Goal: Task Accomplishment & Management: Use online tool/utility

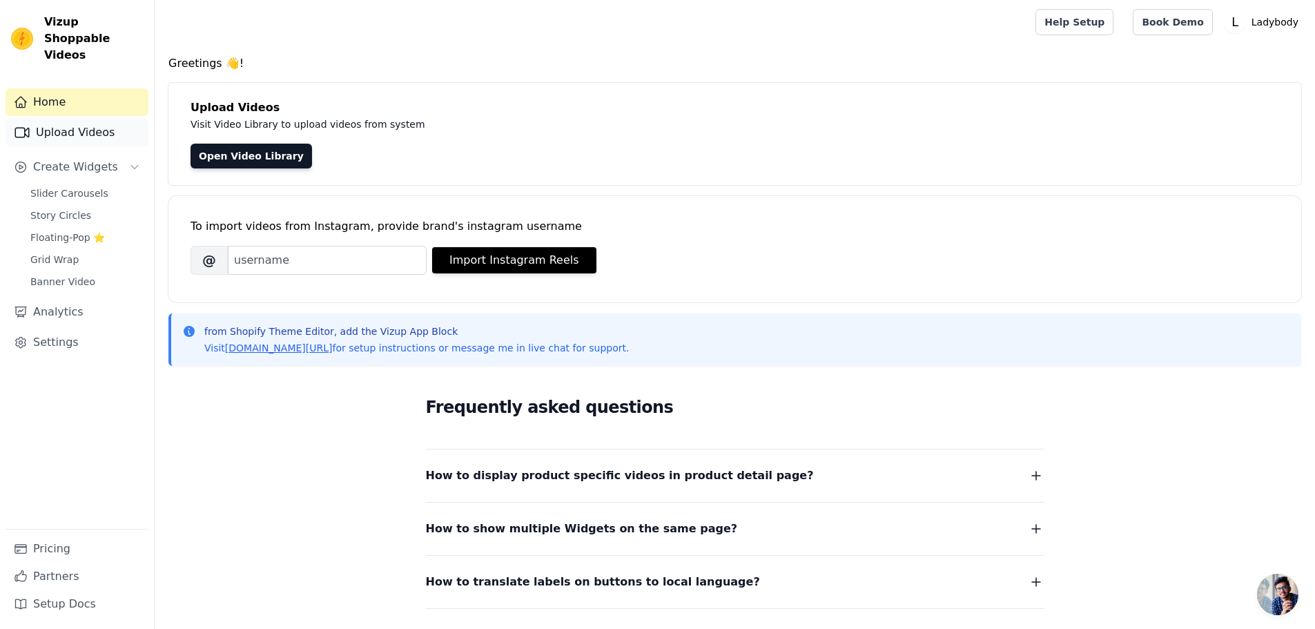
click at [90, 119] on link "Upload Videos" at bounding box center [77, 133] width 143 height 28
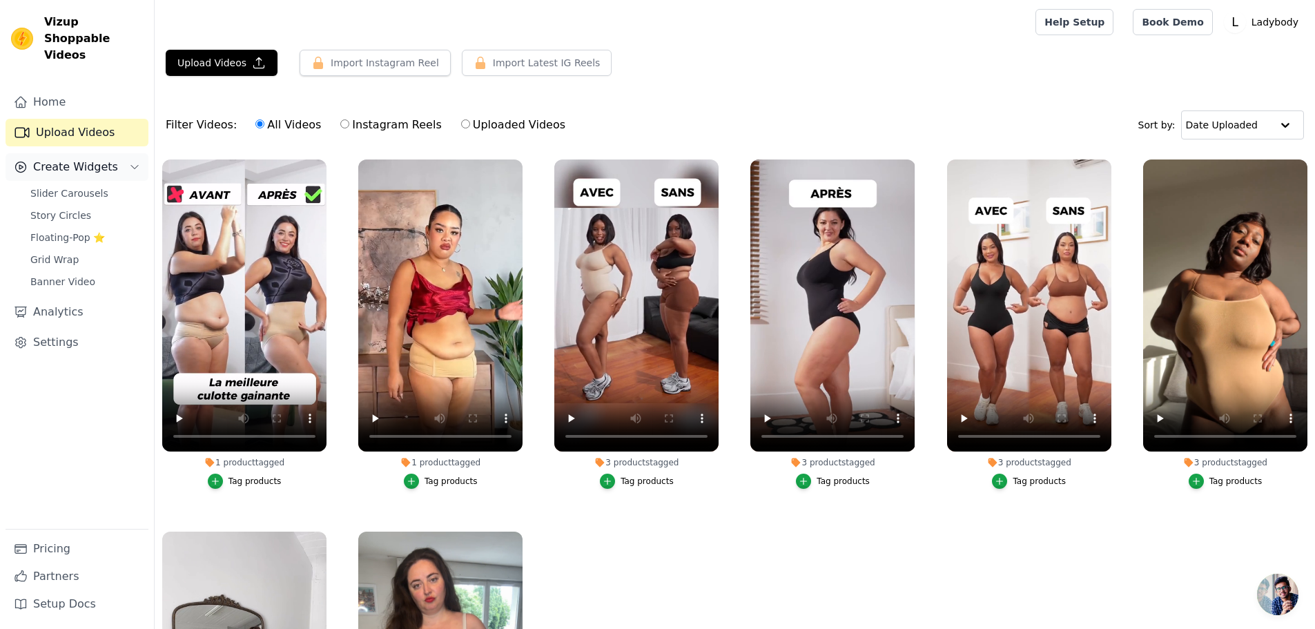
click at [106, 159] on span "Create Widgets" at bounding box center [75, 167] width 85 height 17
click at [108, 184] on link "Slider Carousels" at bounding box center [85, 193] width 126 height 19
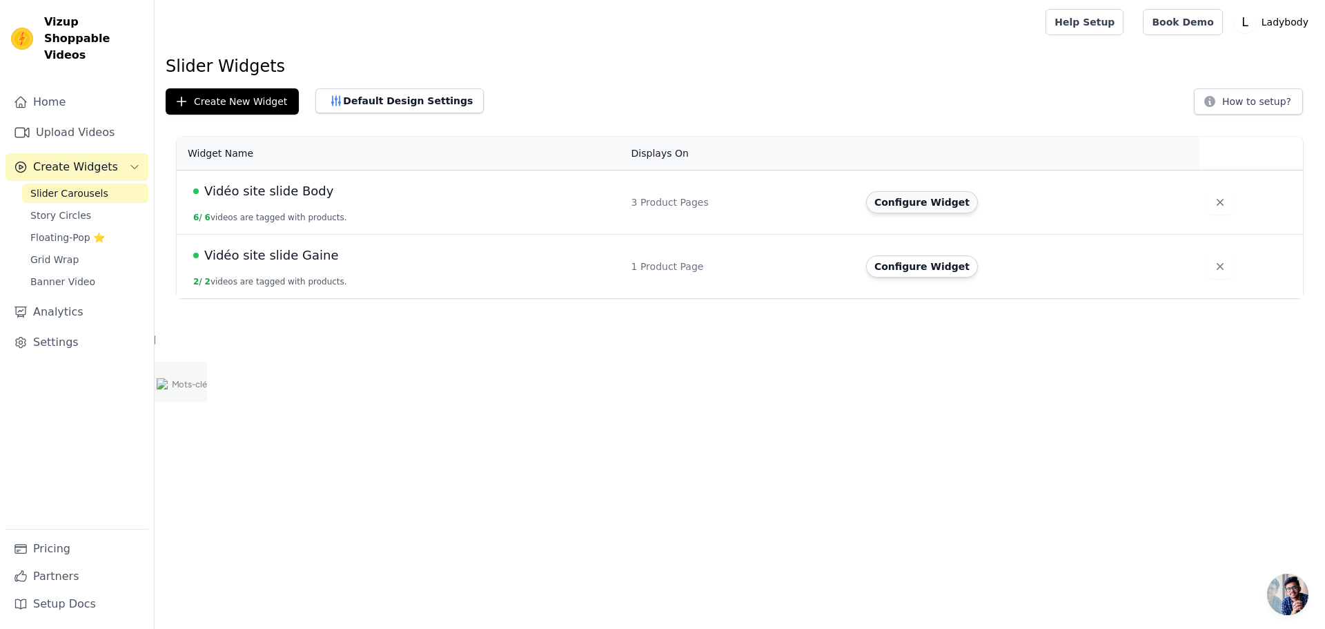
click at [887, 202] on button "Configure Widget" at bounding box center [922, 202] width 112 height 22
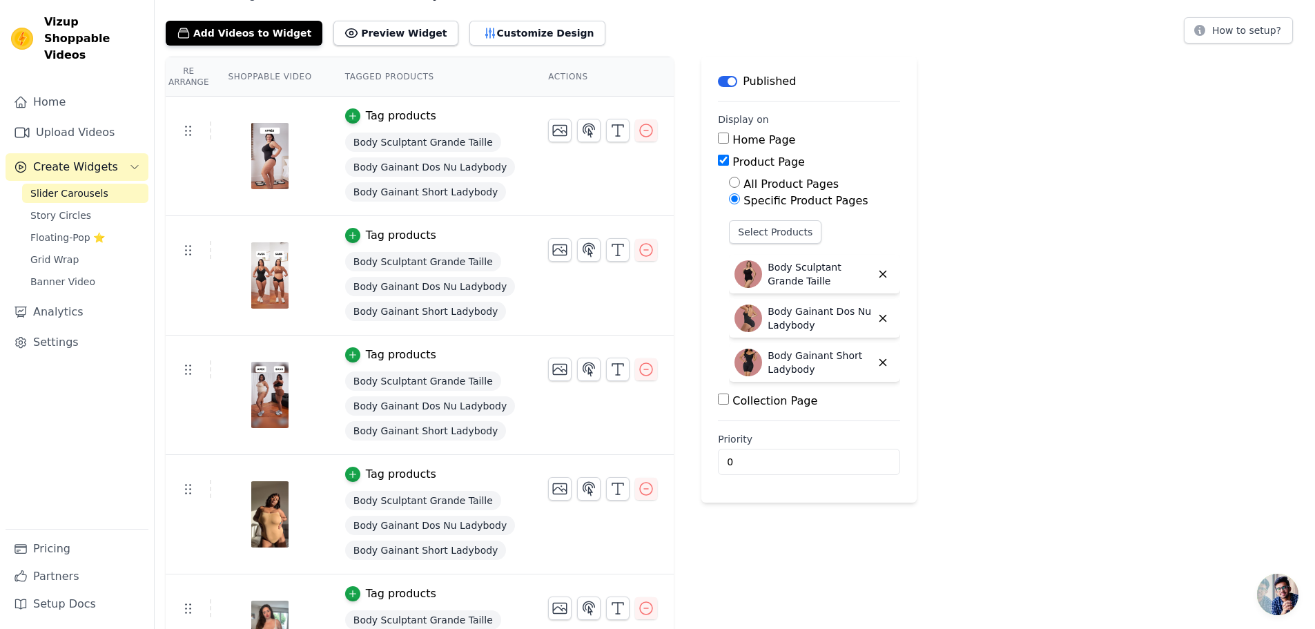
scroll to position [253, 0]
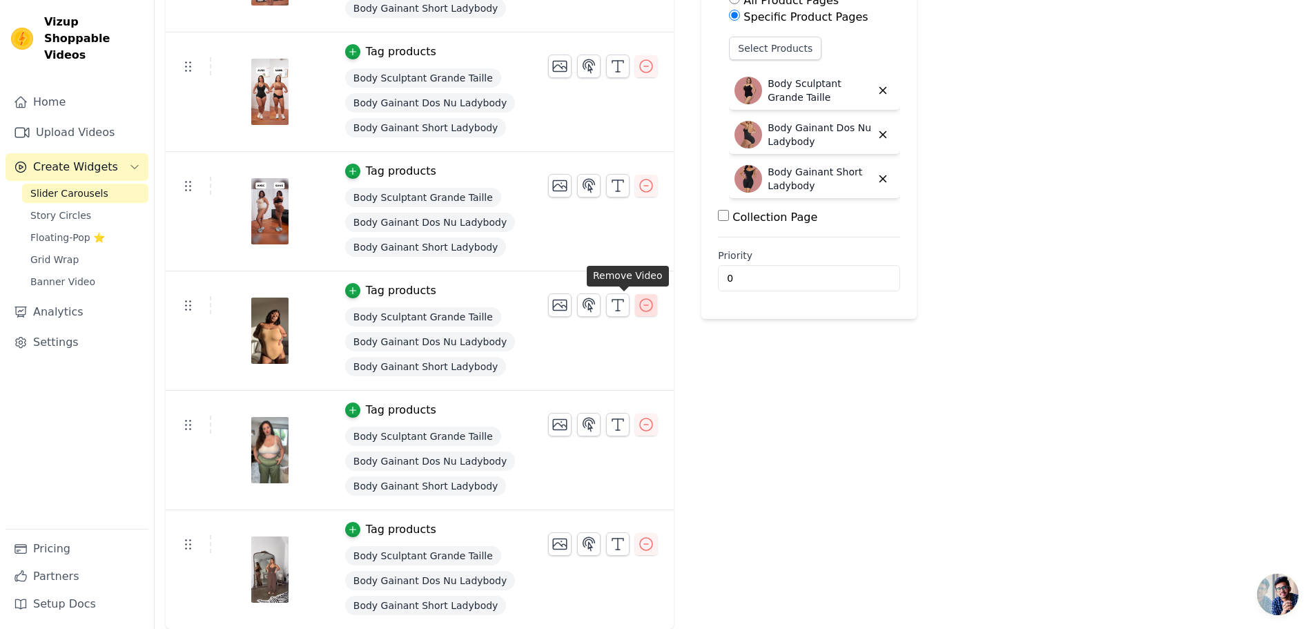
click at [640, 311] on icon "button" at bounding box center [646, 305] width 12 height 12
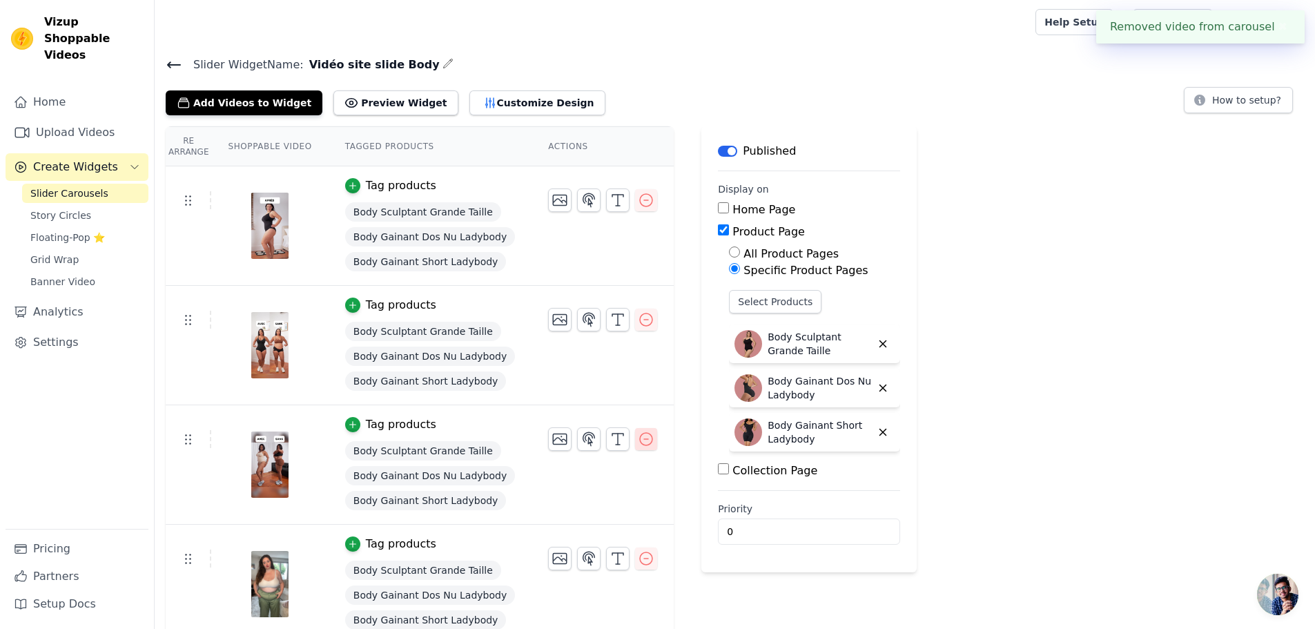
scroll to position [134, 0]
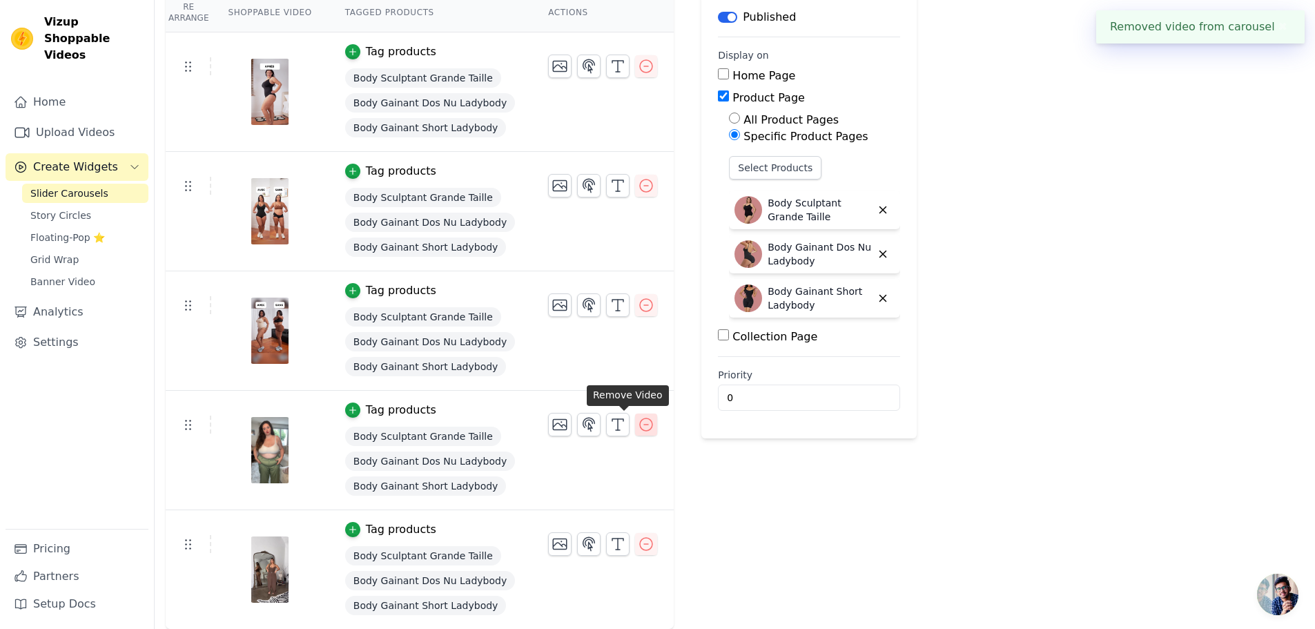
click at [638, 431] on icon "button" at bounding box center [646, 424] width 17 height 17
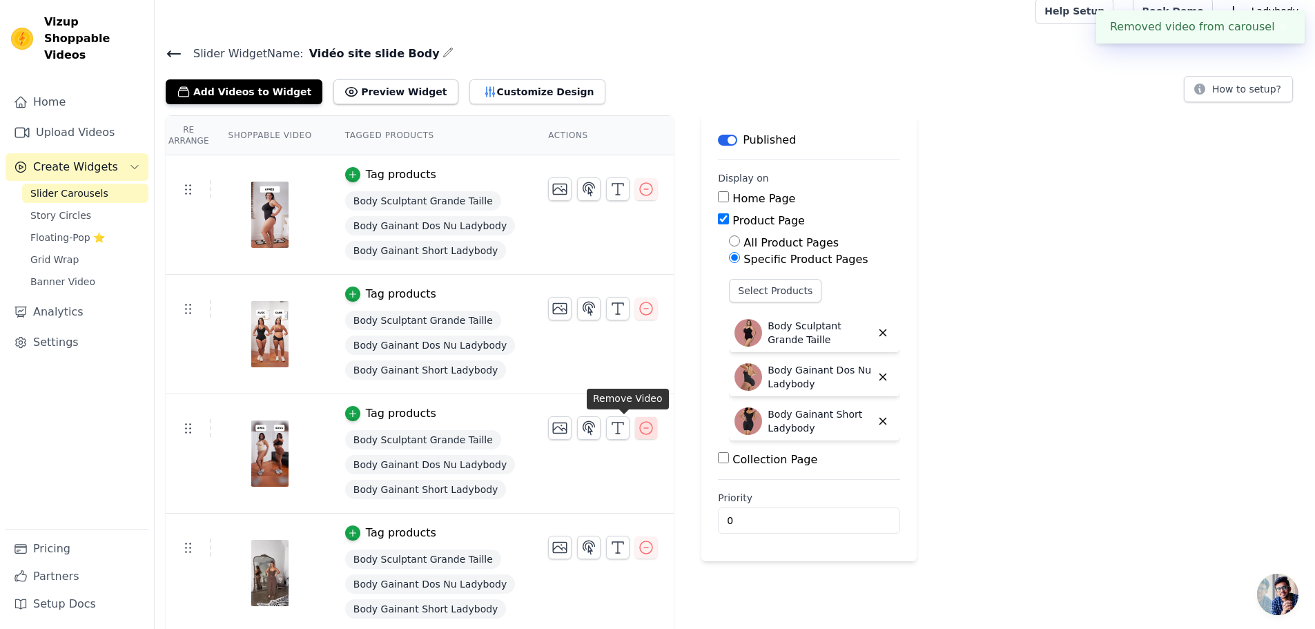
scroll to position [14, 0]
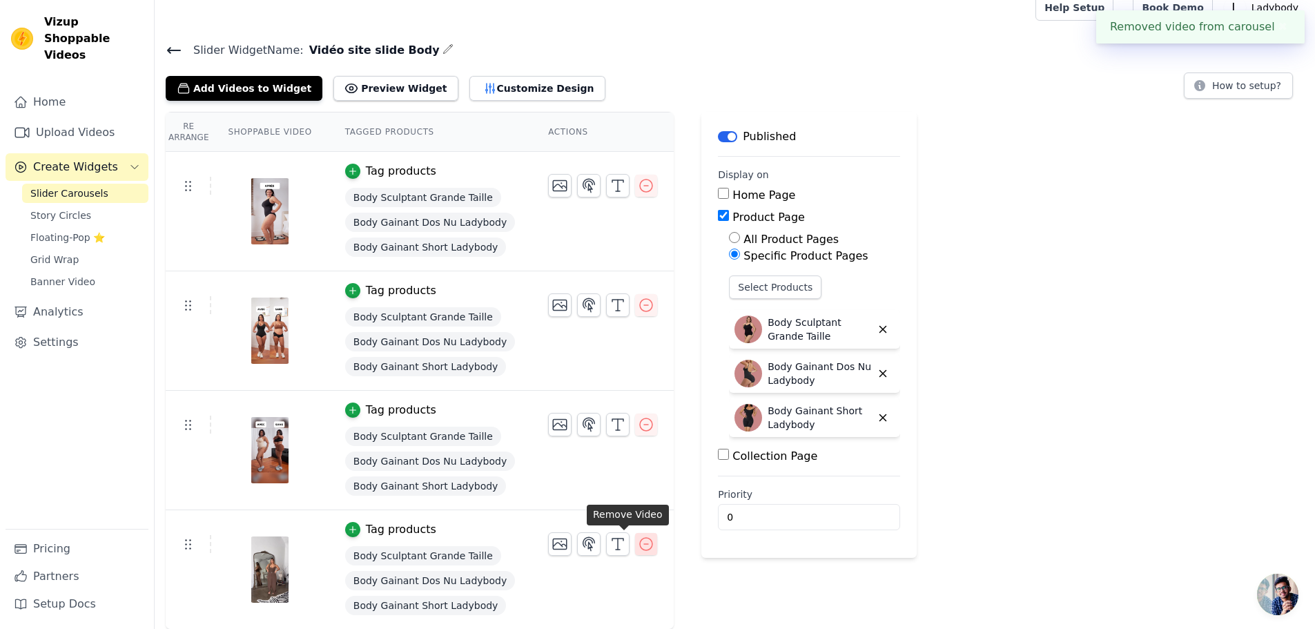
click at [638, 543] on icon "button" at bounding box center [646, 543] width 17 height 17
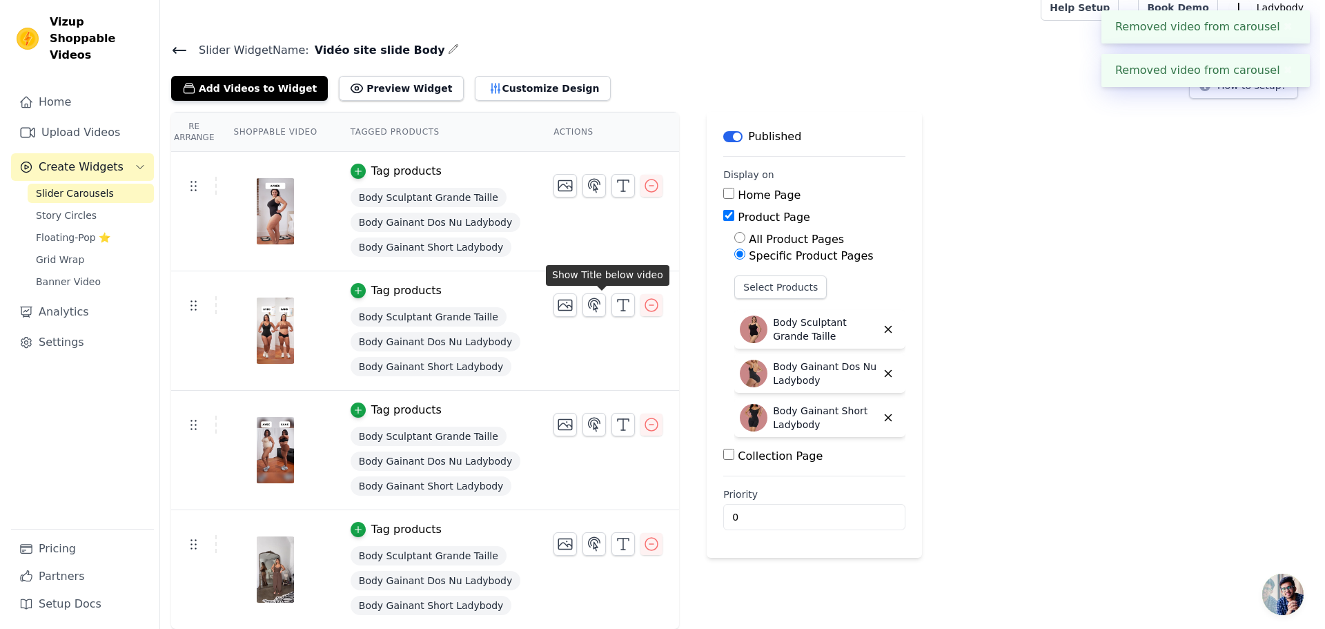
scroll to position [0, 0]
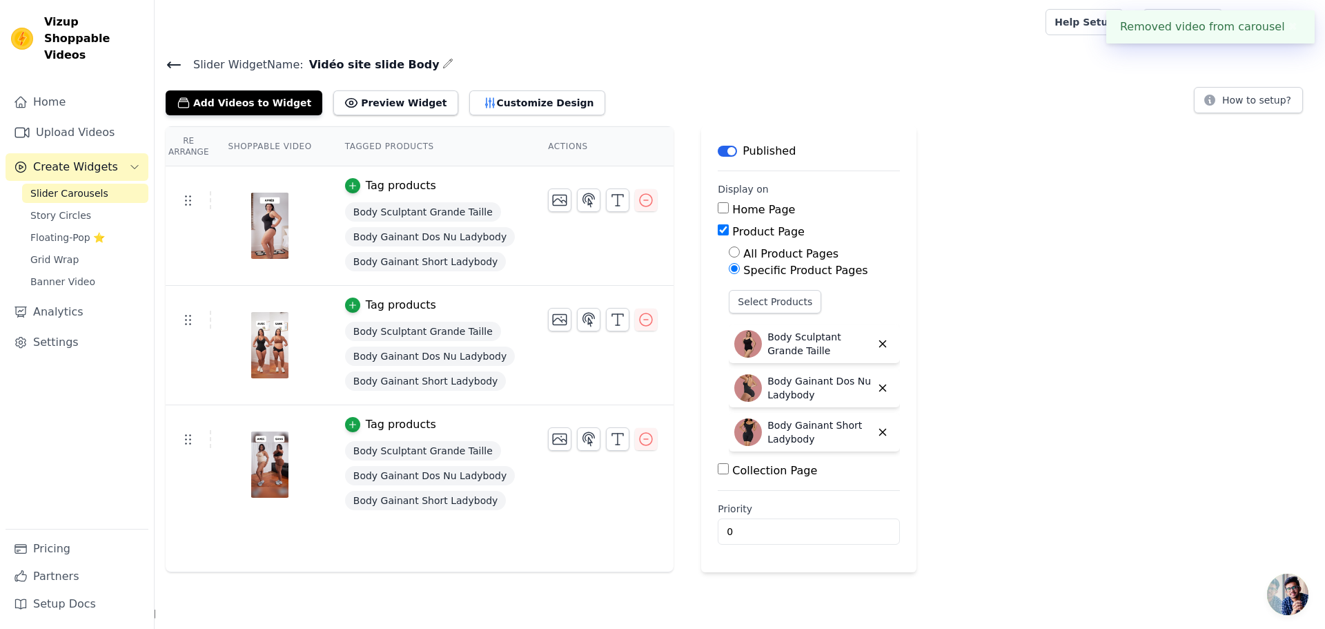
click at [172, 62] on icon at bounding box center [174, 65] width 17 height 17
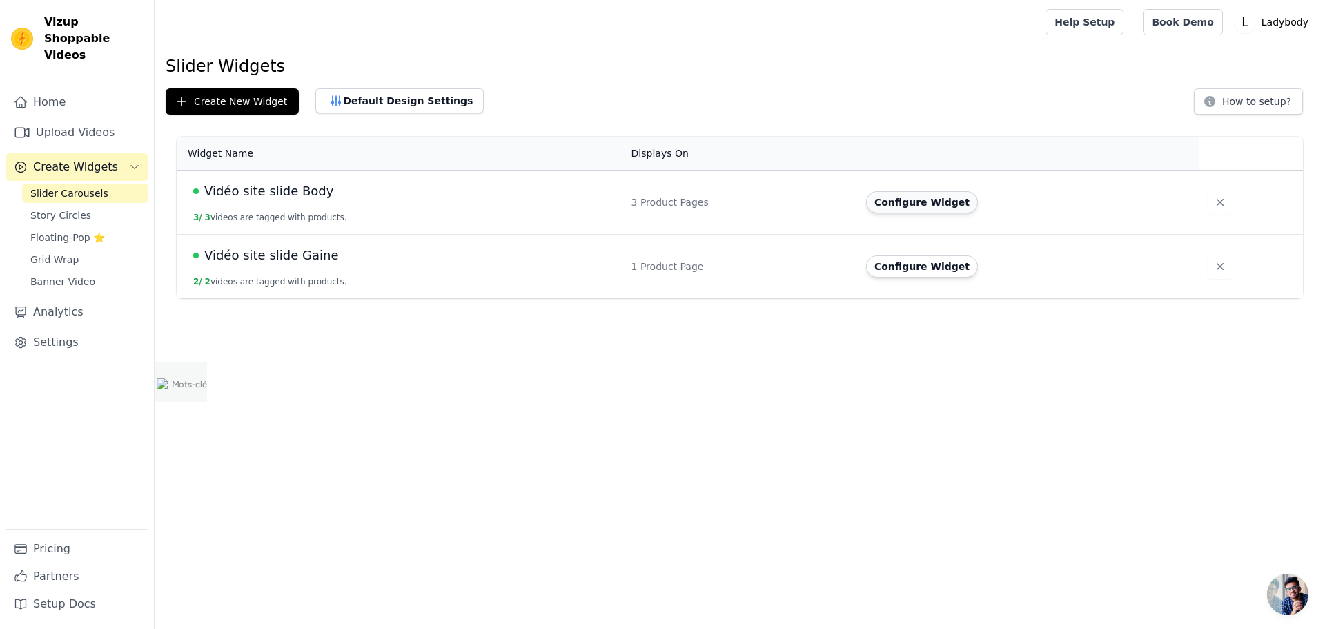
click at [940, 206] on button "Configure Widget" at bounding box center [922, 202] width 112 height 22
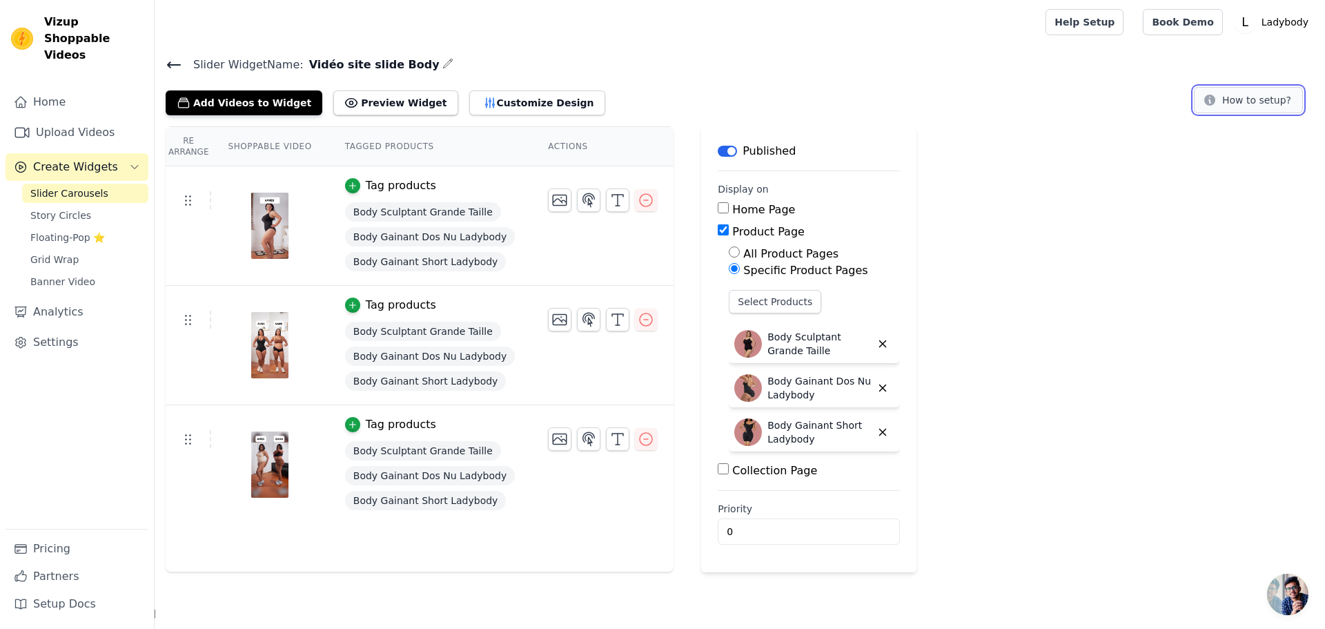
click at [1253, 106] on button "How to setup?" at bounding box center [1248, 100] width 109 height 26
click at [731, 295] on button "Select Products" at bounding box center [775, 301] width 92 height 23
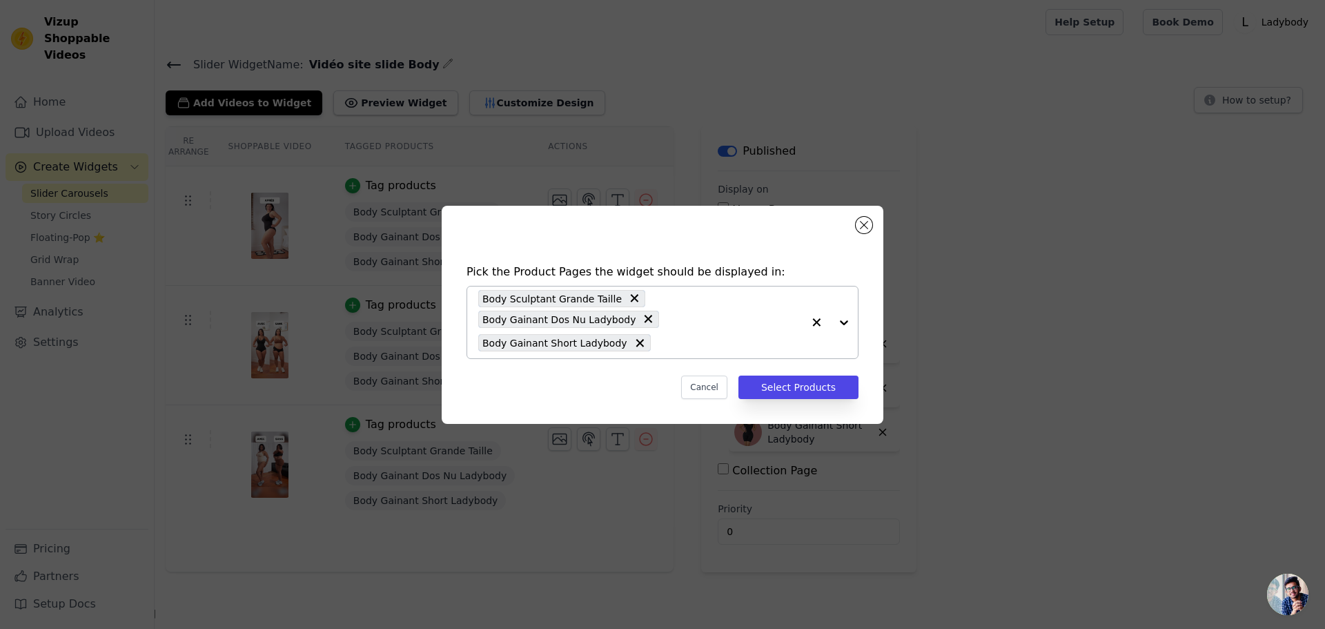
click at [734, 335] on input "text" at bounding box center [730, 343] width 145 height 17
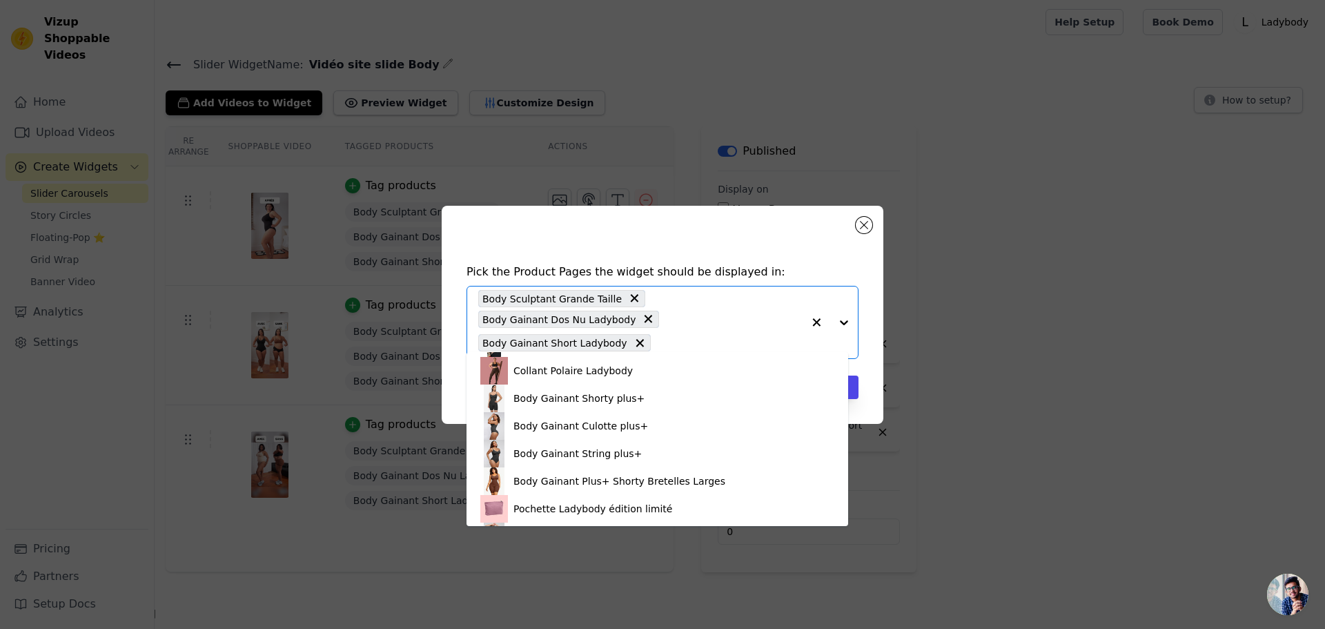
scroll to position [138, 0]
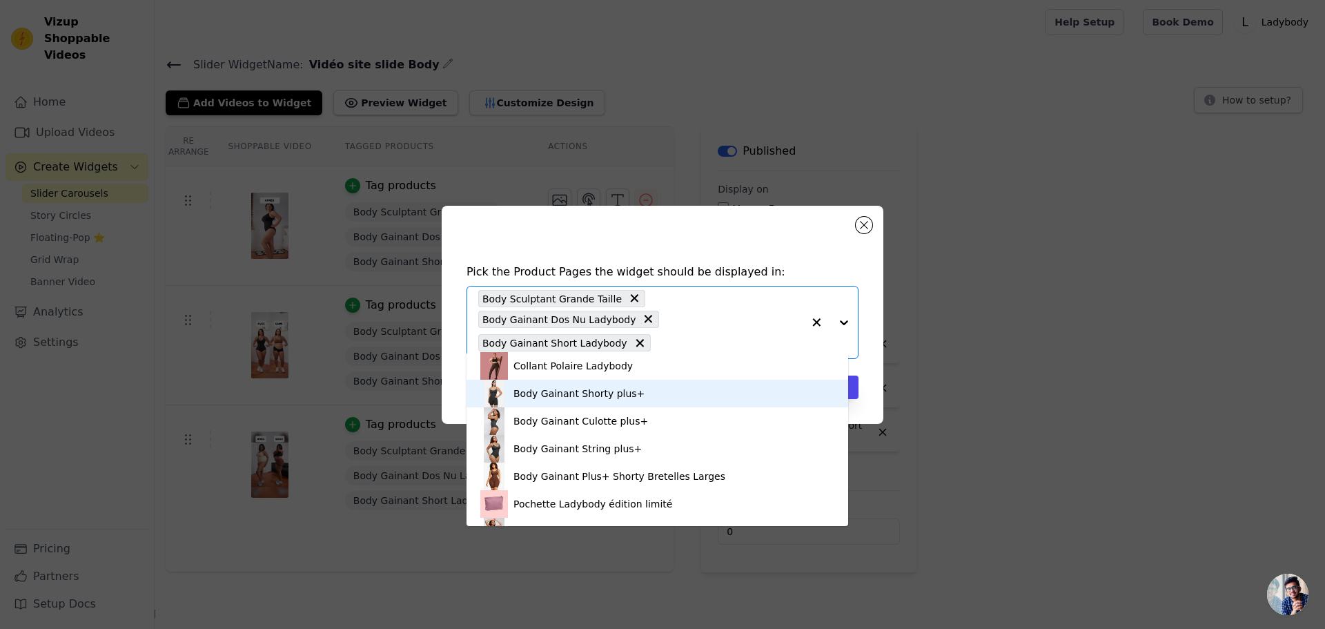
click at [553, 404] on div "Body Gainant Shorty plus+" at bounding box center [657, 394] width 354 height 28
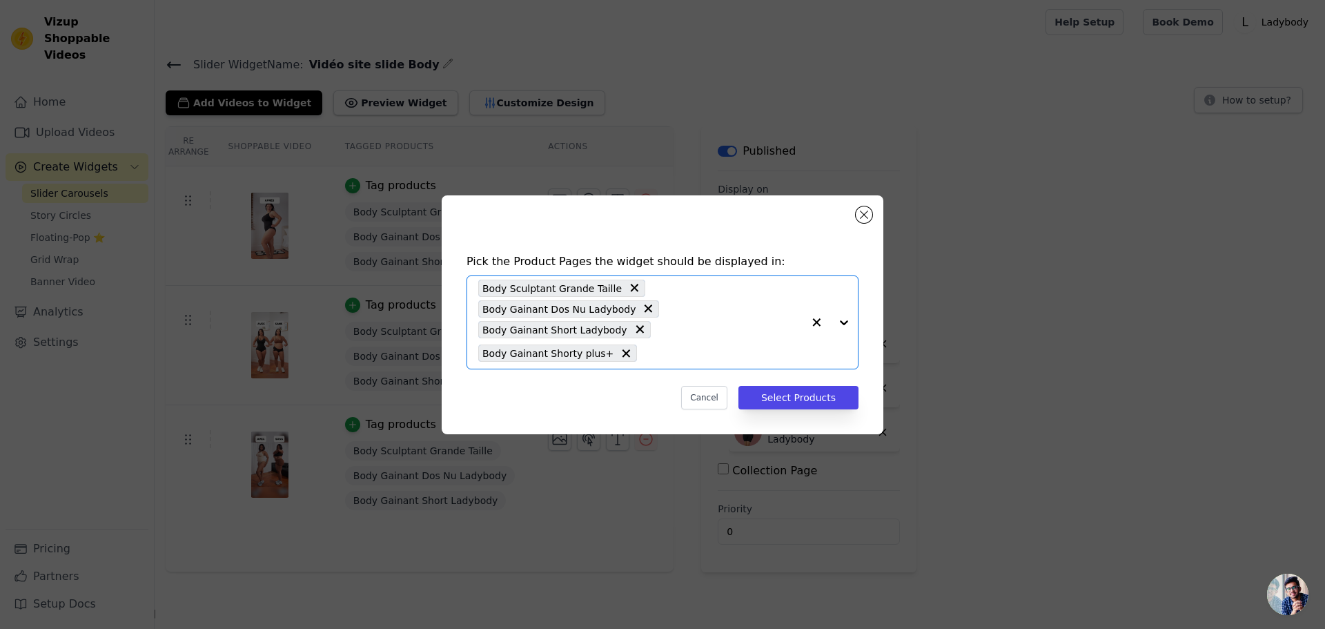
click at [647, 347] on input "text" at bounding box center [723, 353] width 159 height 17
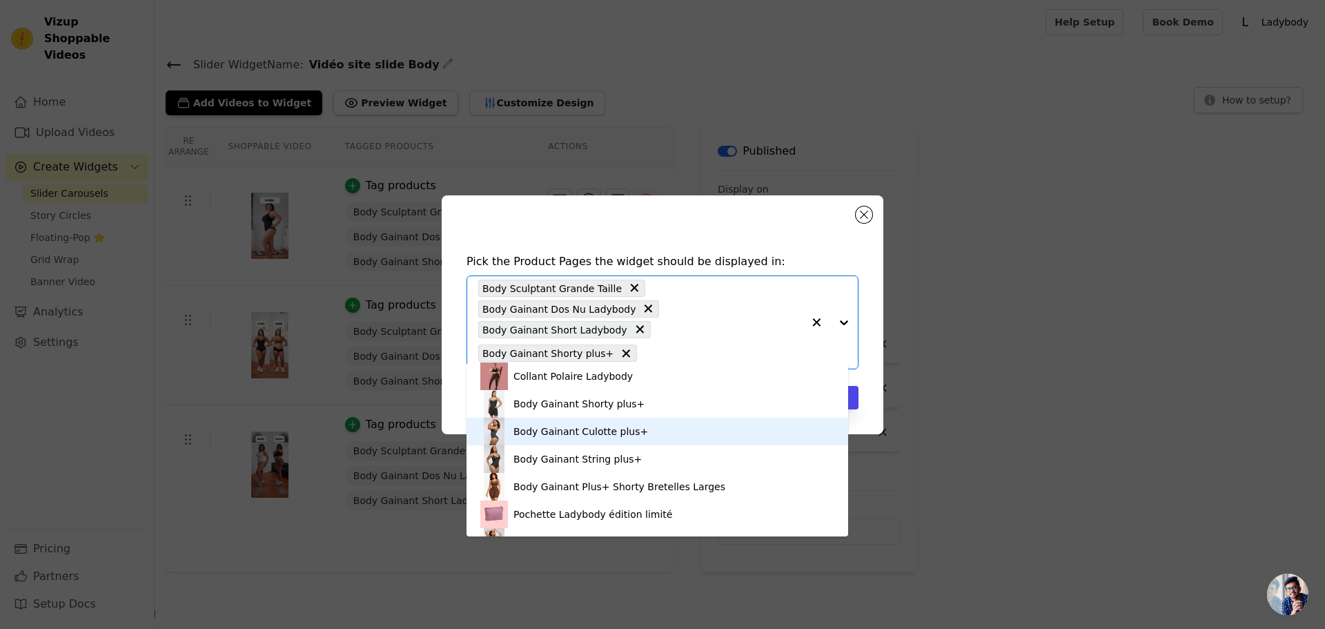
click at [562, 429] on div "Body Gainant Culotte plus+" at bounding box center [580, 431] width 135 height 14
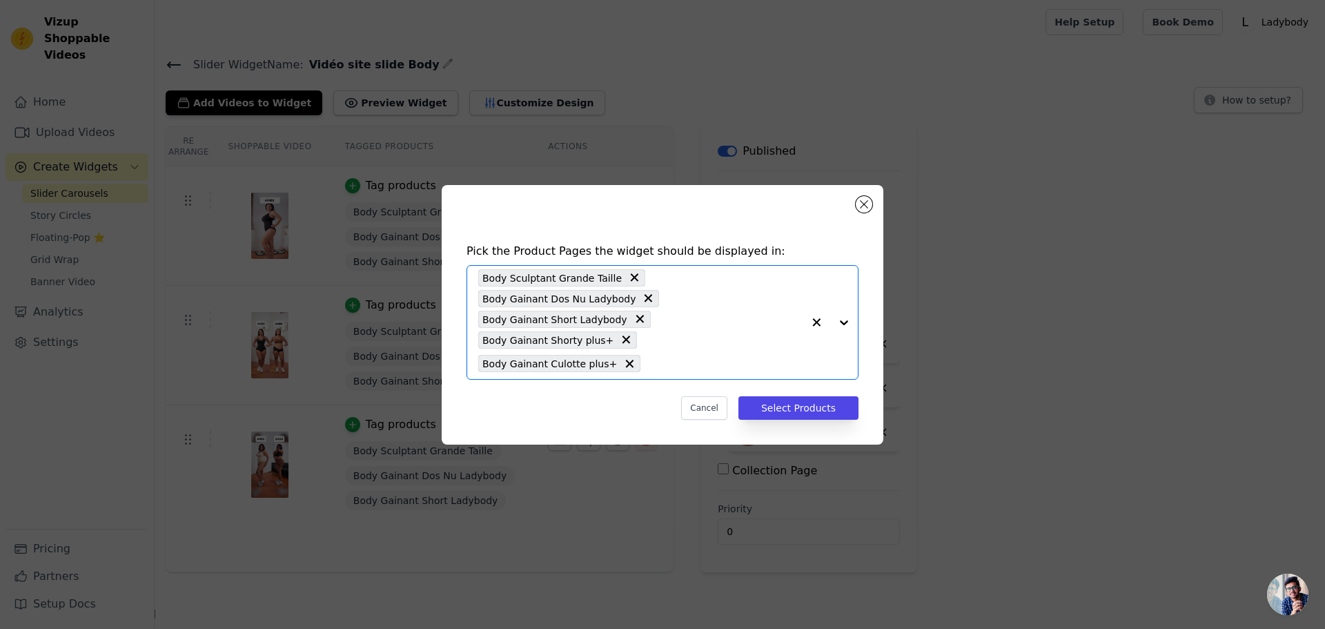
click at [656, 355] on input "text" at bounding box center [724, 363] width 155 height 17
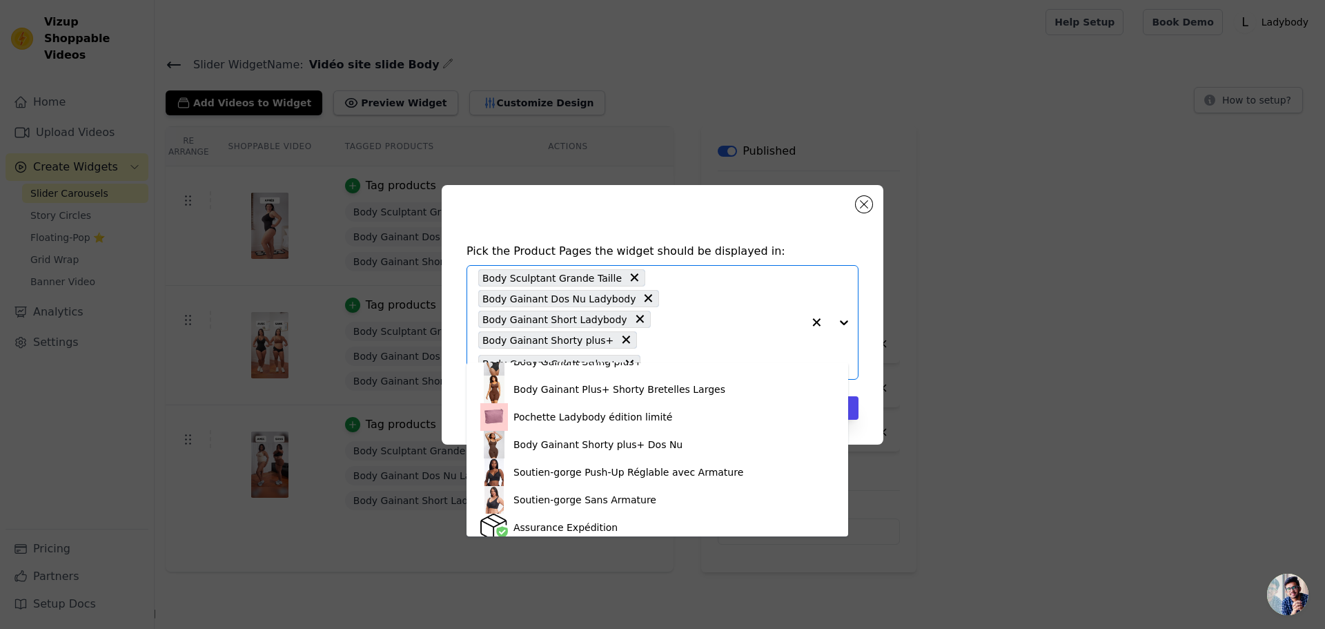
scroll to position [244, 0]
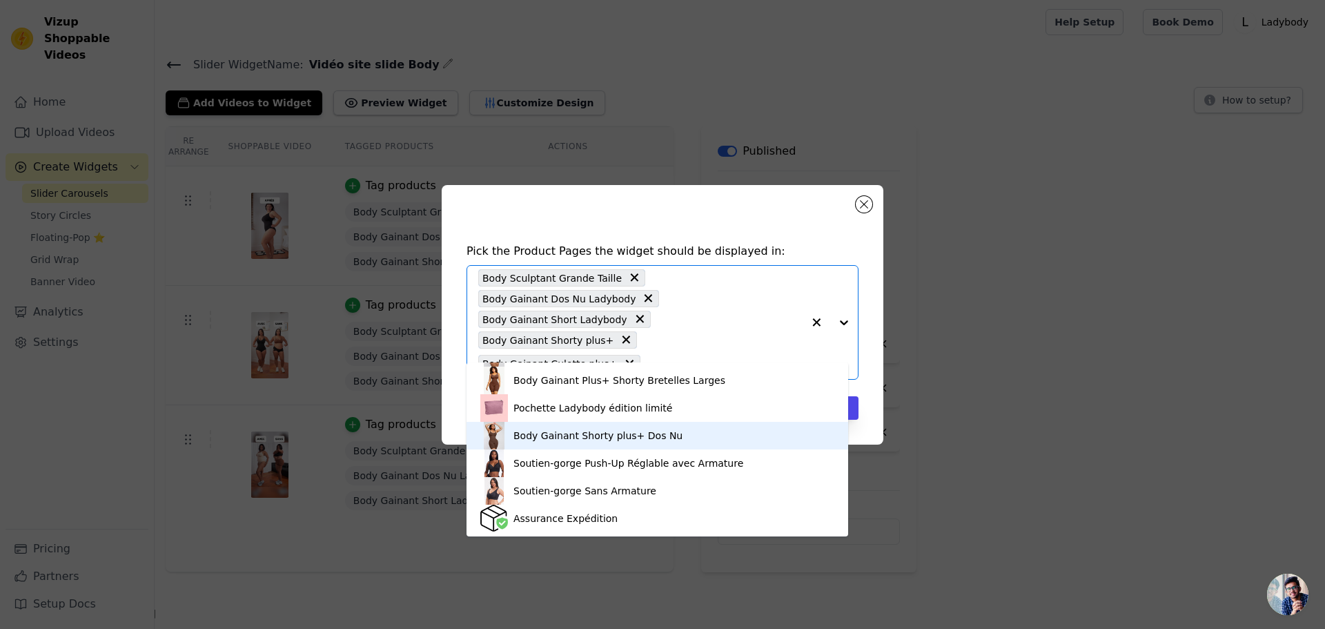
click at [547, 442] on div "Body Gainant Shorty plus+ Dos Nu" at bounding box center [657, 436] width 354 height 28
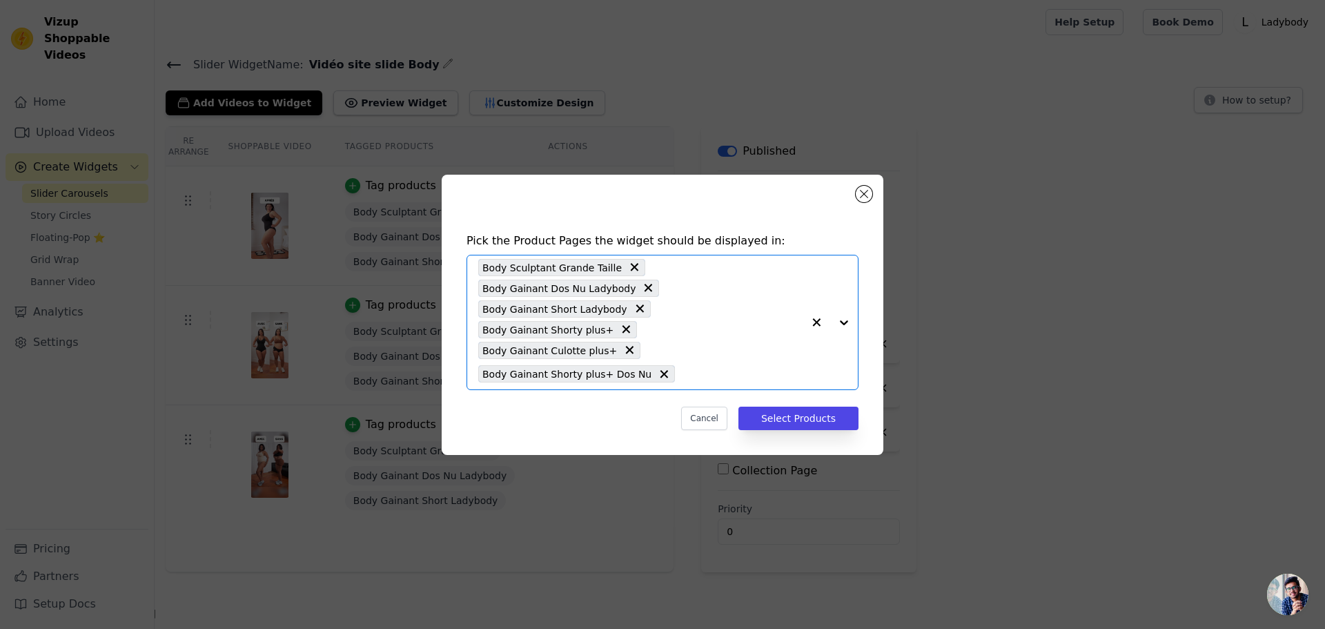
click at [682, 366] on input "text" at bounding box center [742, 374] width 121 height 17
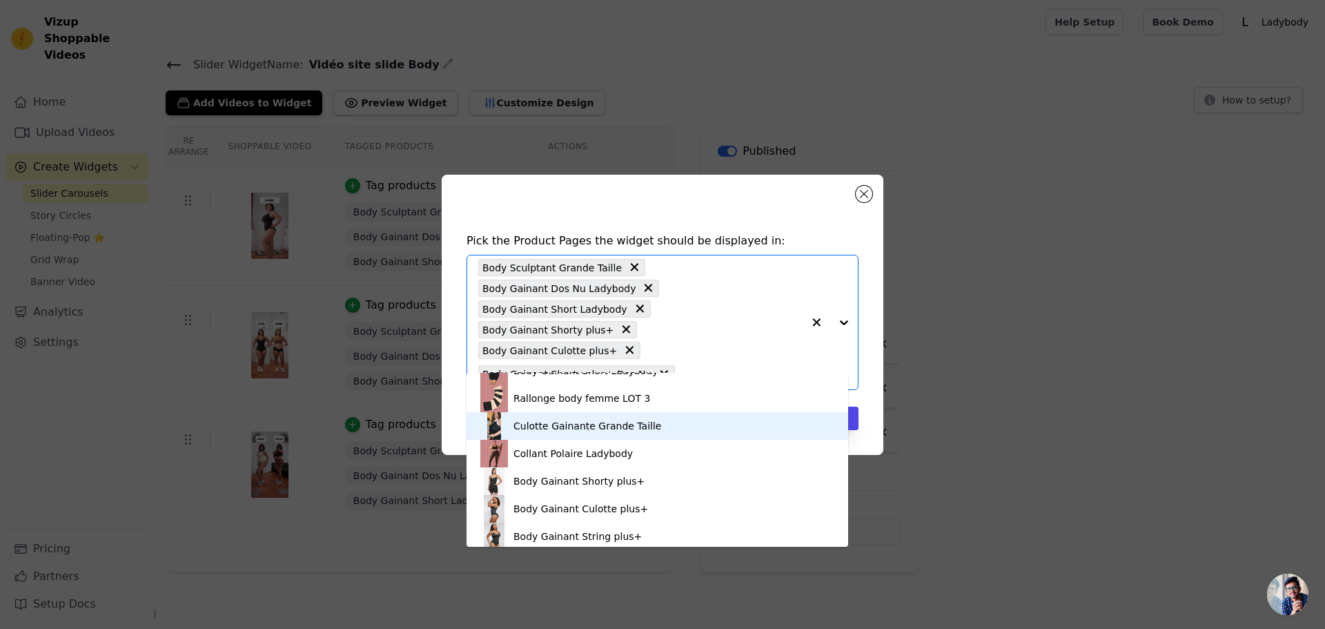
scroll to position [138, 0]
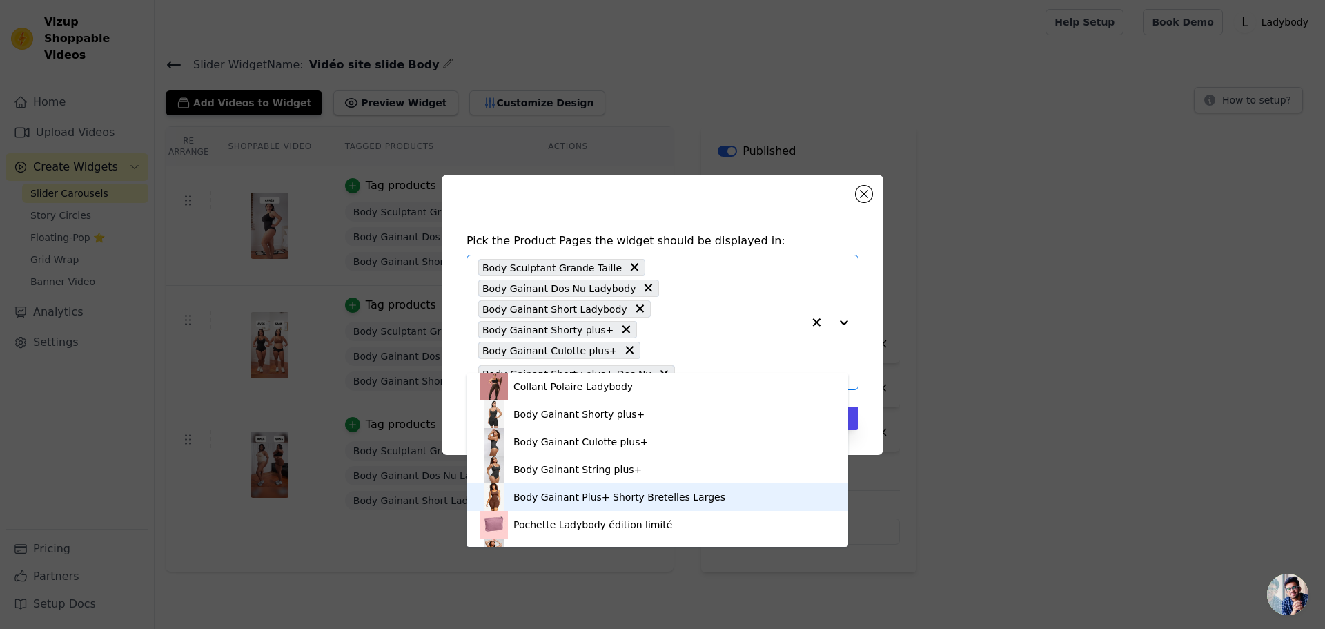
click at [598, 495] on div "Body Gainant Plus+ Shorty Bretelles Larges" at bounding box center [619, 497] width 212 height 14
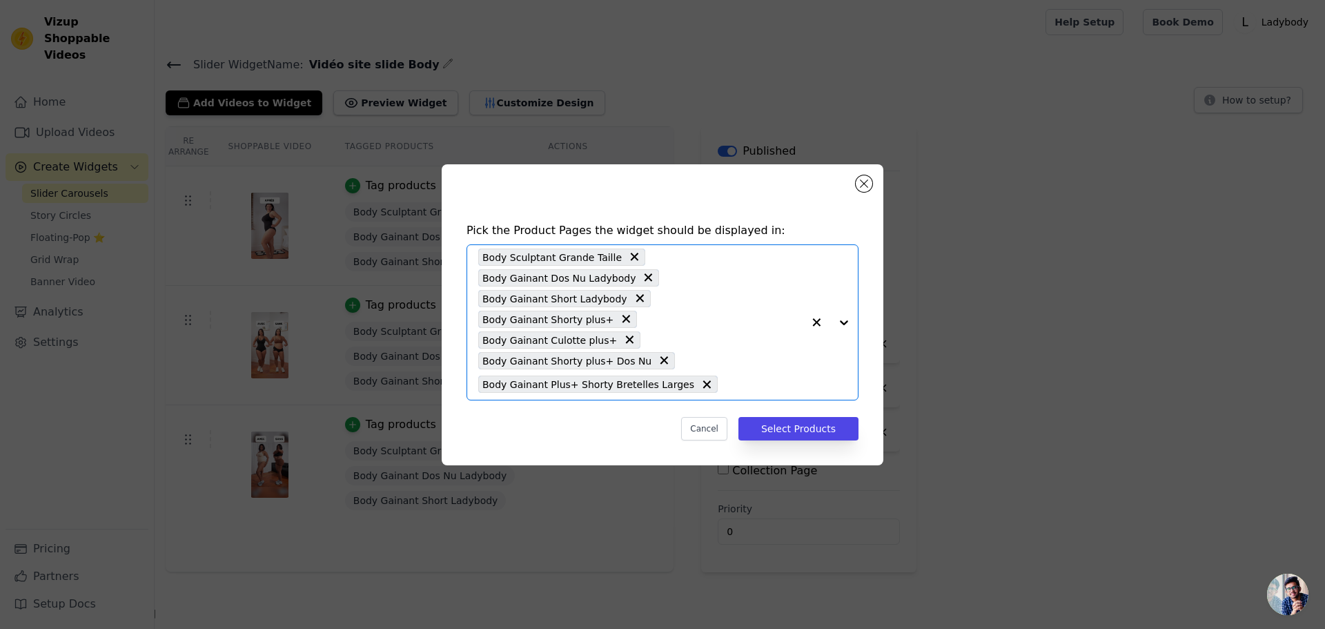
click at [725, 376] on input "text" at bounding box center [764, 384] width 78 height 17
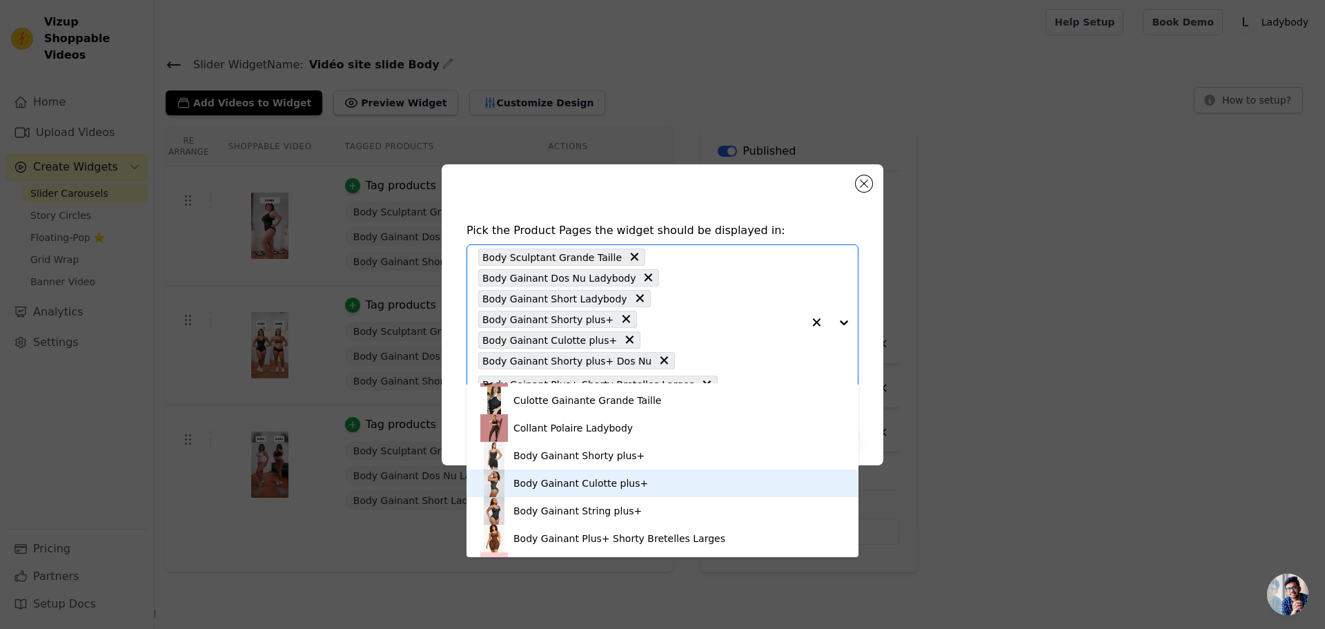
scroll to position [106, 0]
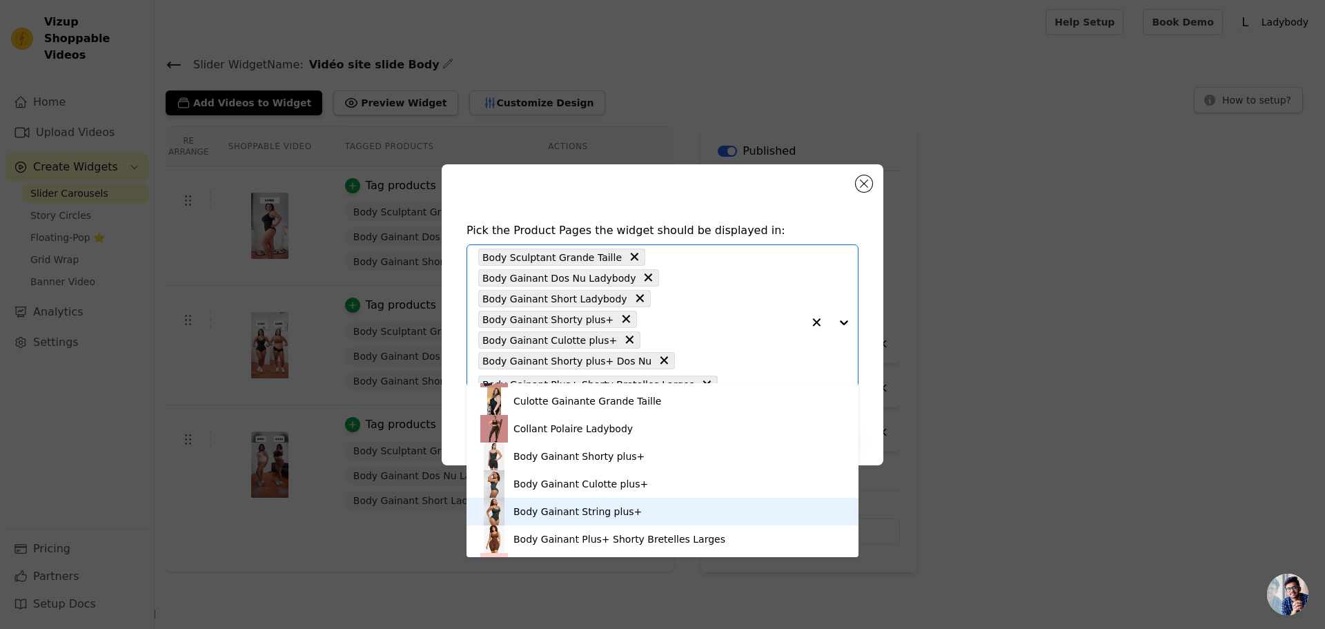
click at [635, 518] on div "Body Gainant String plus+" at bounding box center [662, 512] width 364 height 28
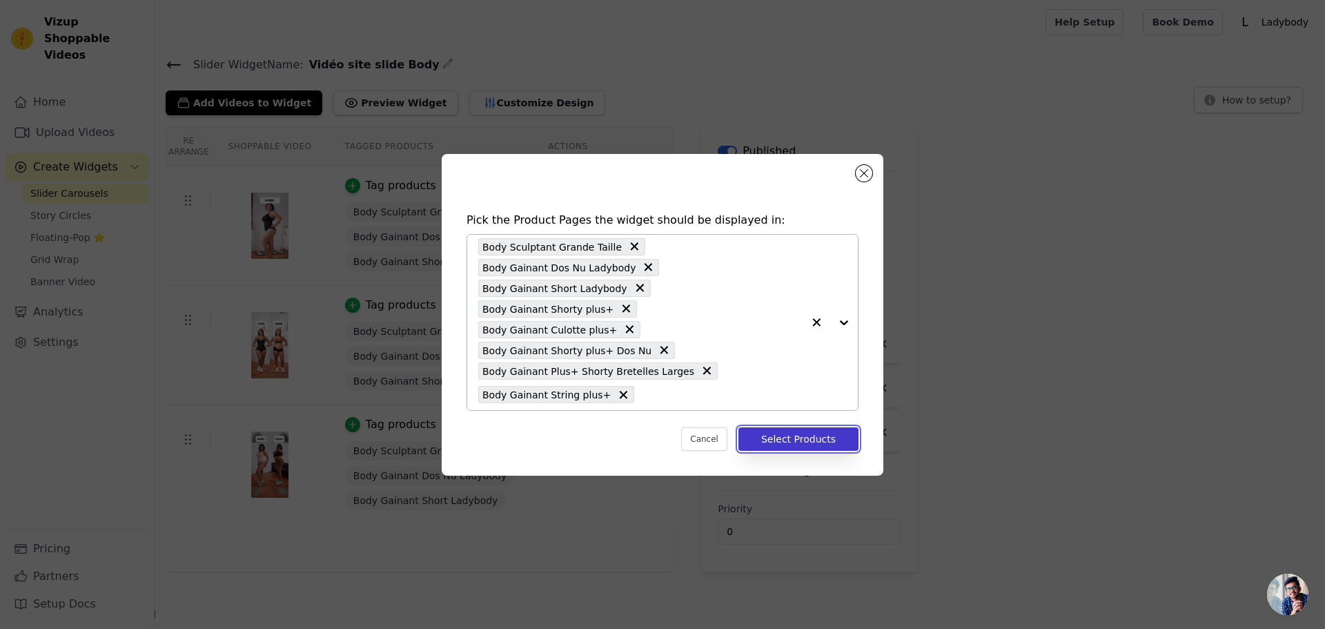
click at [821, 427] on button "Select Products" at bounding box center [798, 438] width 120 height 23
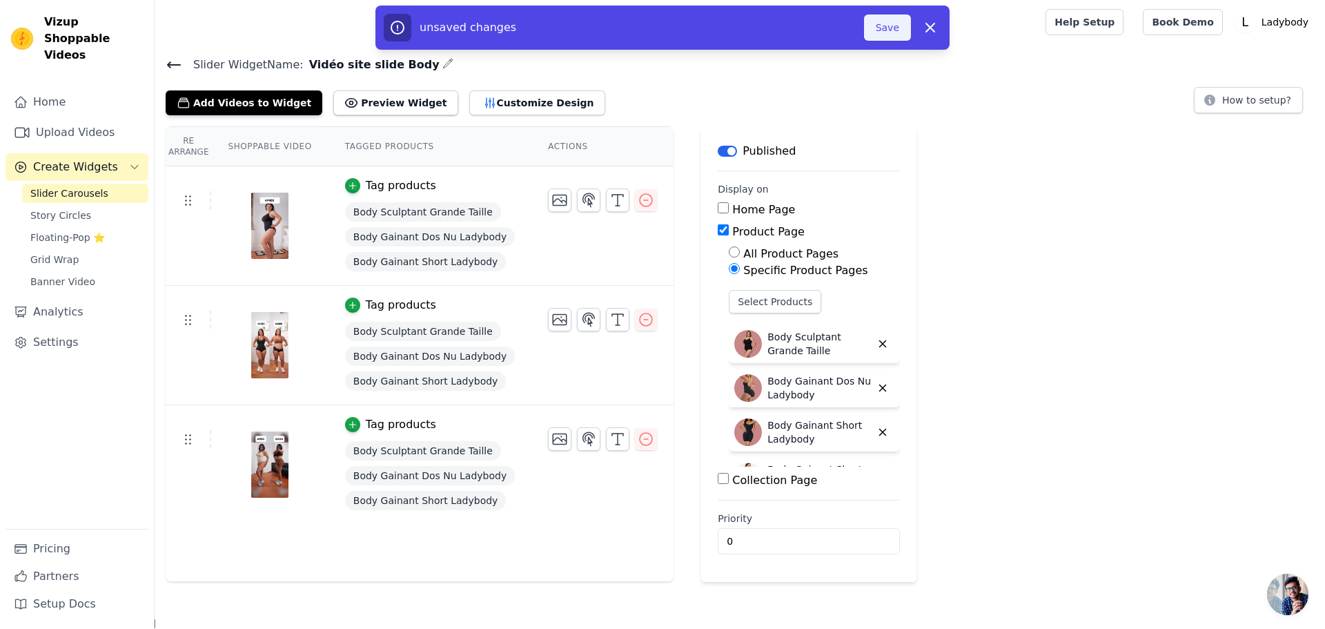
click at [889, 20] on button "Save" at bounding box center [887, 27] width 47 height 26
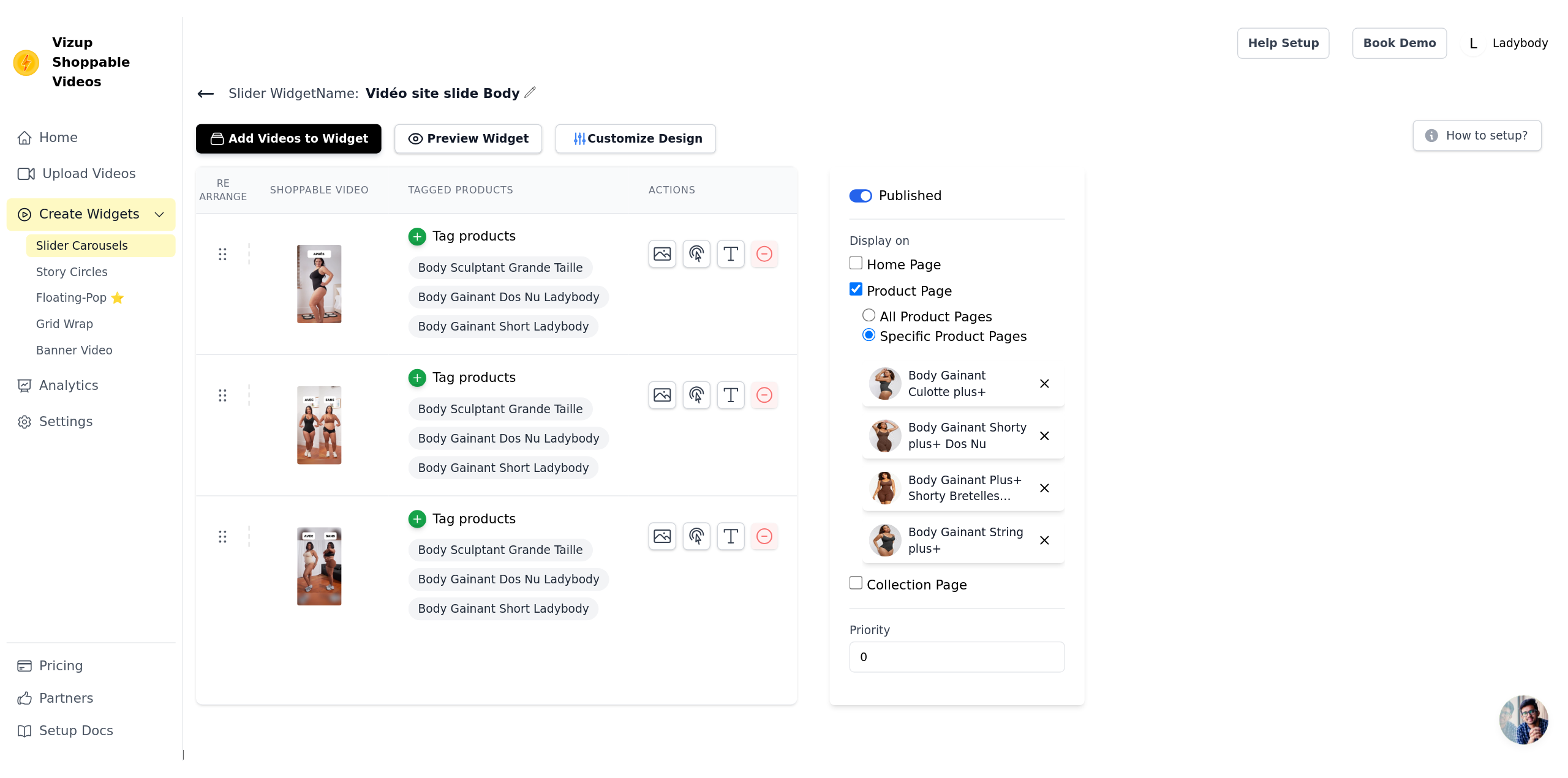
scroll to position [187, 0]
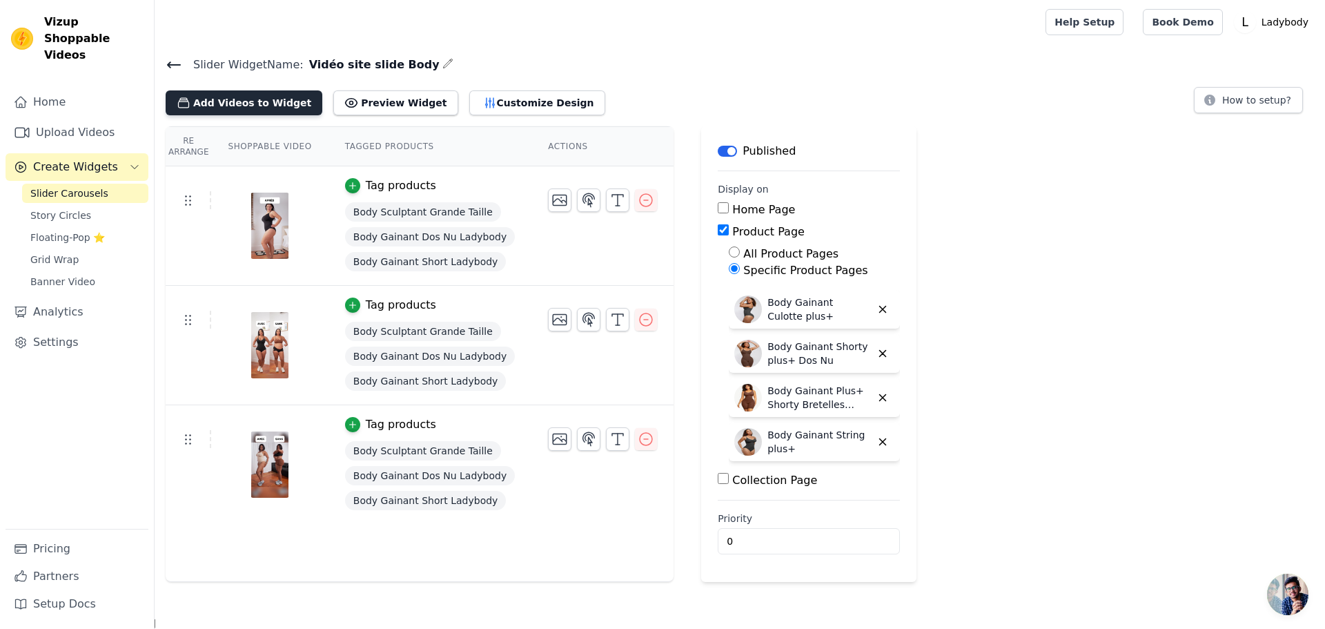
click at [282, 92] on button "Add Videos to Widget" at bounding box center [244, 102] width 157 height 25
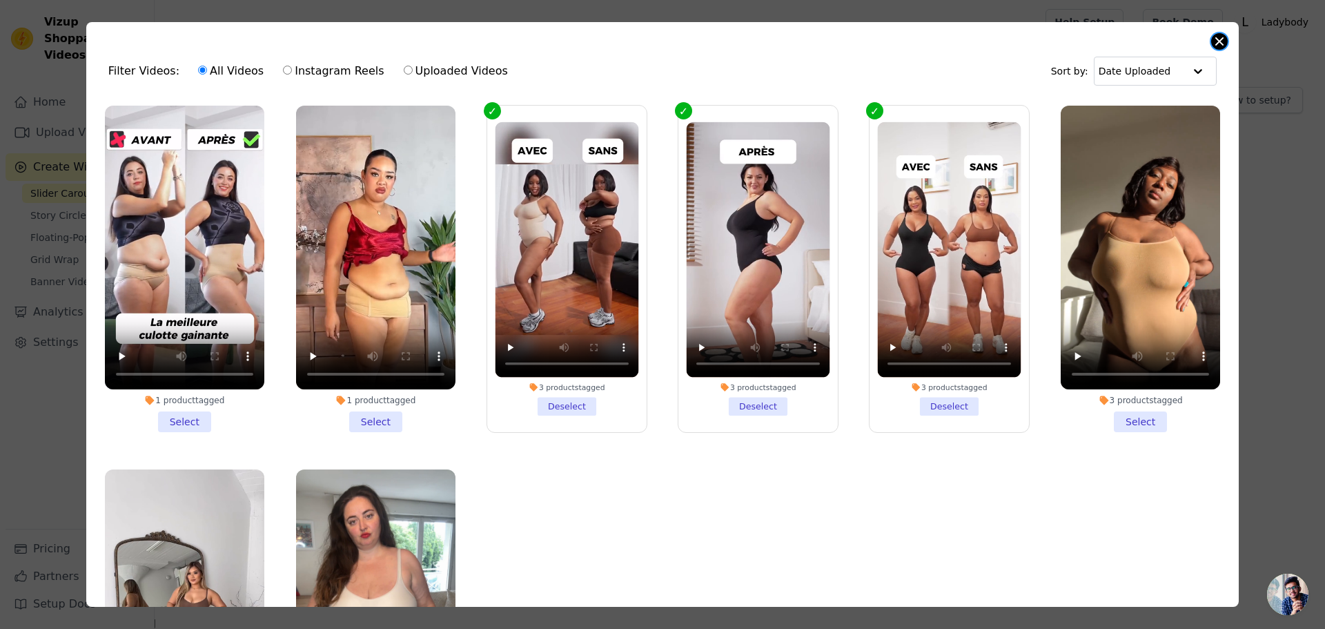
click at [1223, 37] on button "Close modal" at bounding box center [1219, 41] width 17 height 17
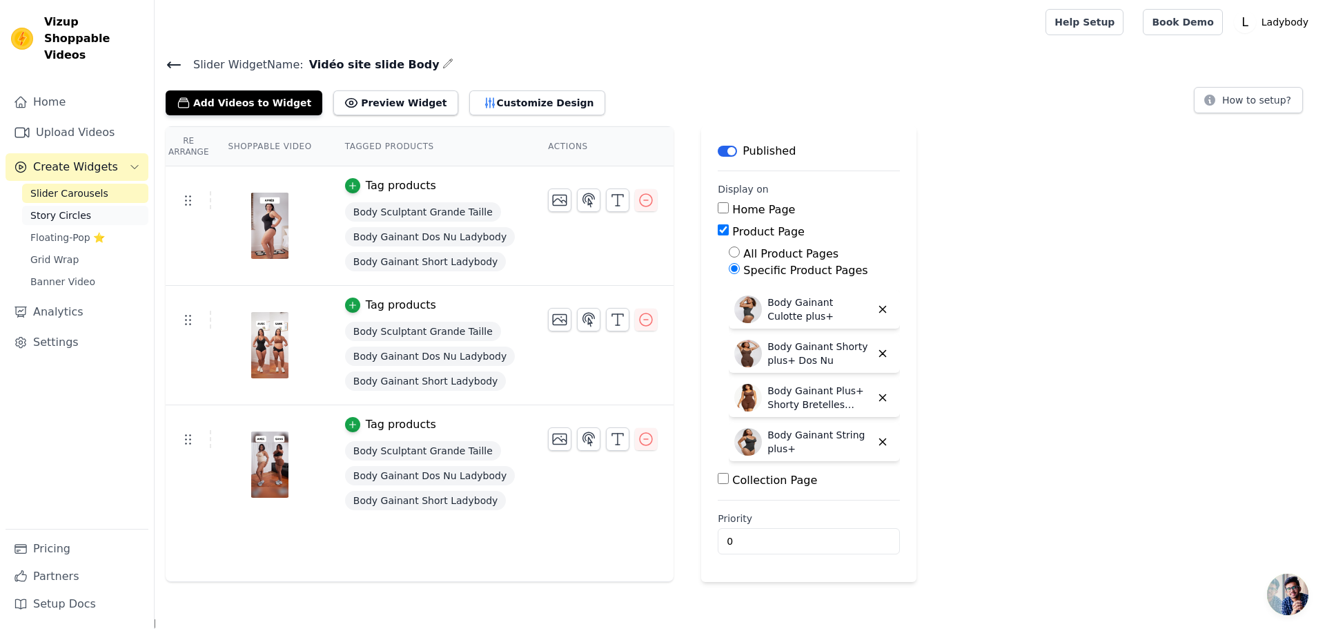
click at [83, 206] on link "Story Circles" at bounding box center [85, 215] width 126 height 19
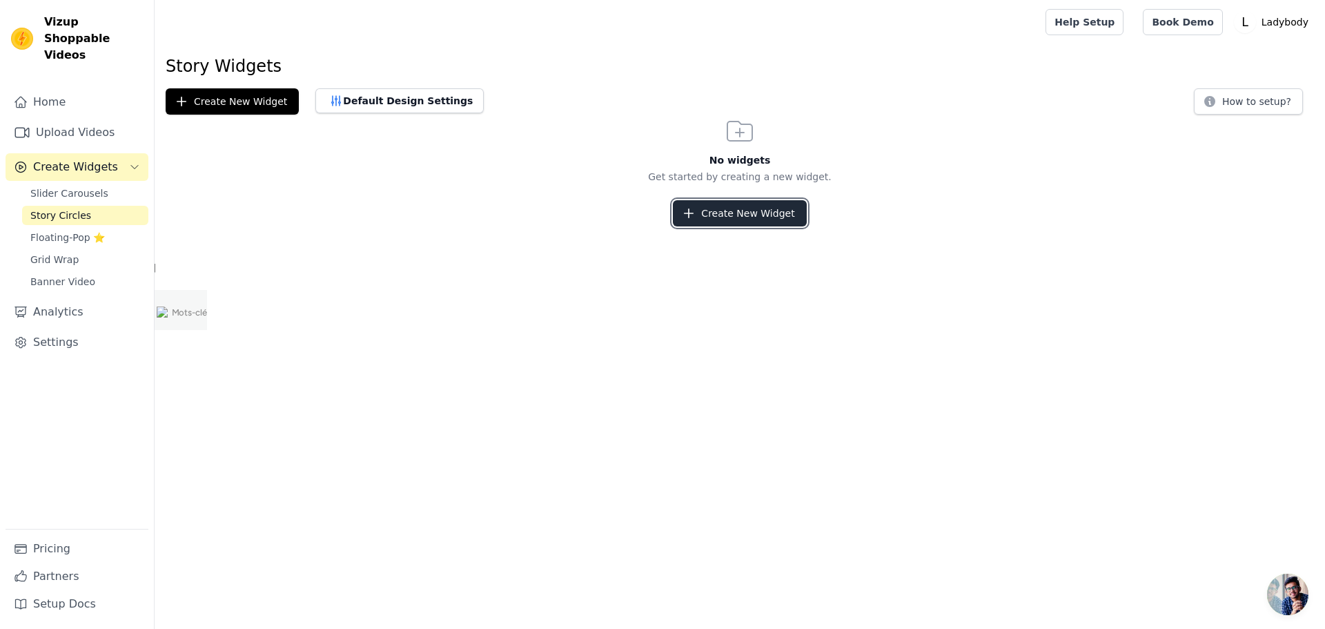
click at [766, 215] on button "Create New Widget" at bounding box center [739, 213] width 133 height 26
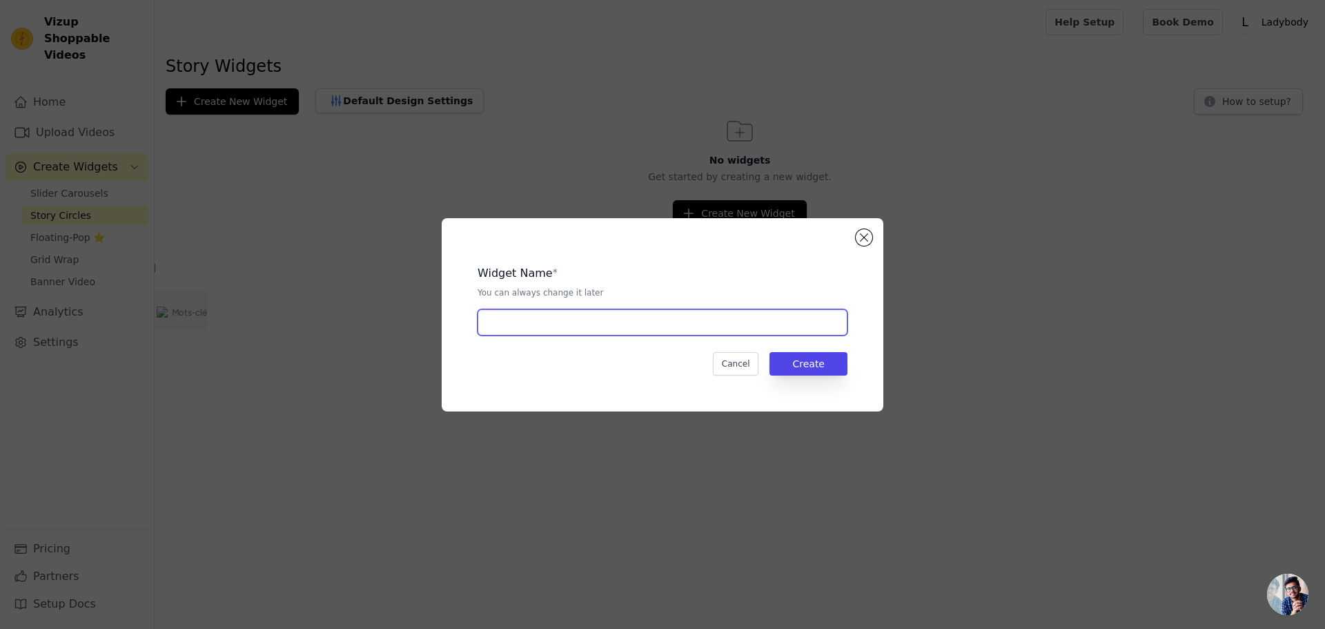
click at [599, 328] on input "text" at bounding box center [663, 322] width 370 height 26
click at [507, 326] on input "Story site" at bounding box center [663, 322] width 370 height 26
type input "Stories site"
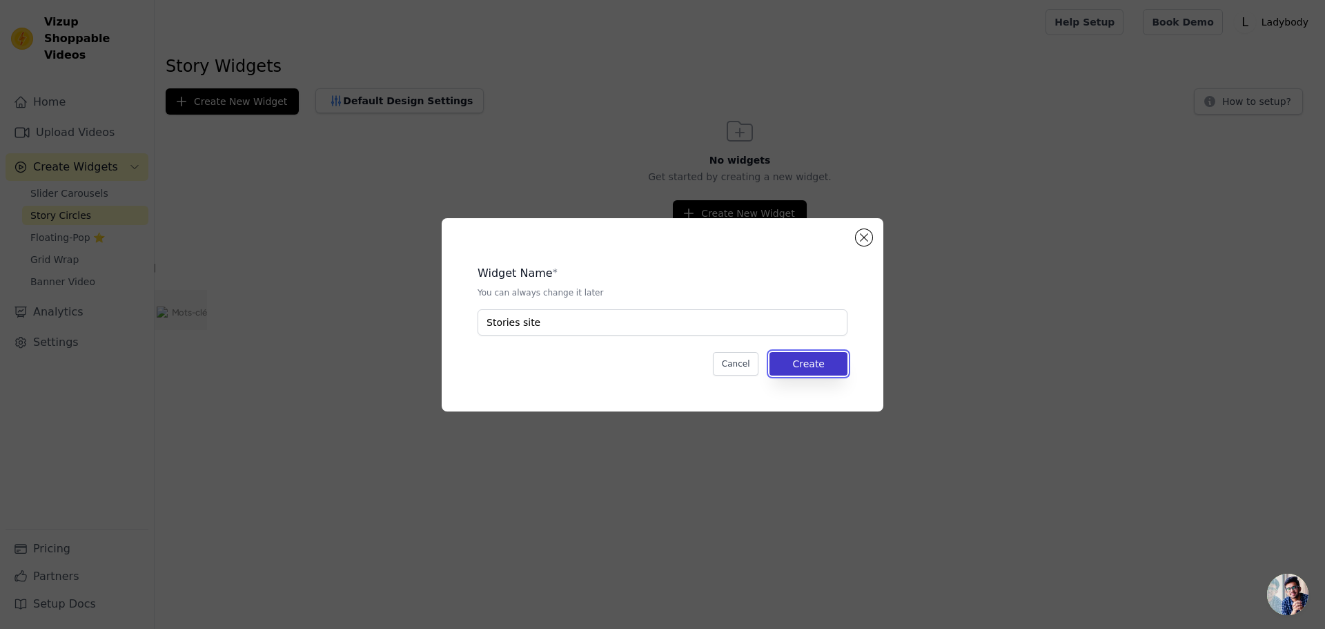
click at [795, 357] on button "Create" at bounding box center [808, 363] width 78 height 23
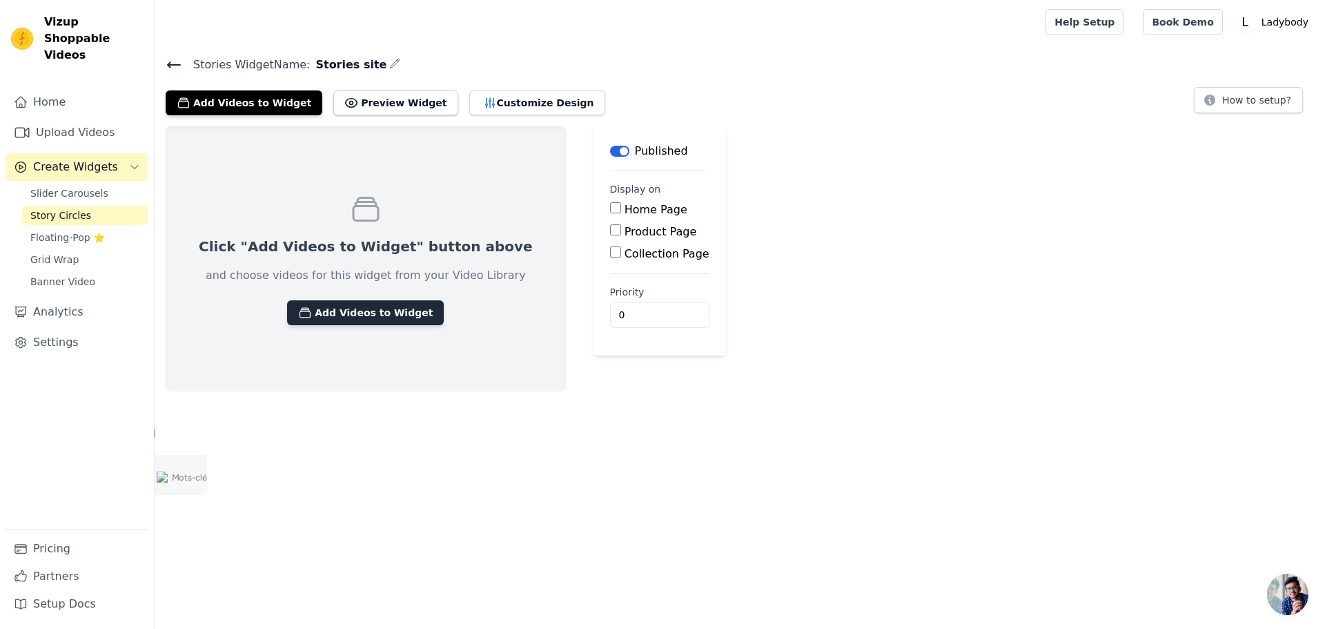
click at [377, 317] on button "Add Videos to Widget" at bounding box center [365, 312] width 157 height 25
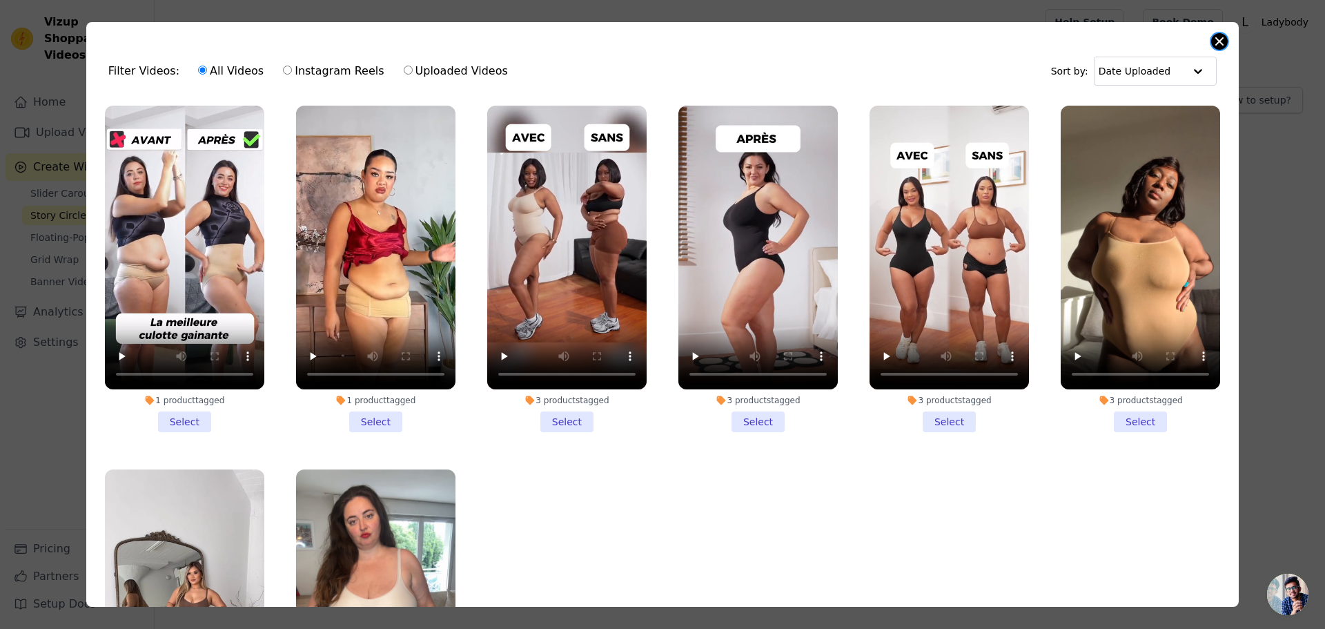
click at [1222, 47] on button "Close modal" at bounding box center [1219, 41] width 17 height 17
